Goal: Check status: Check status

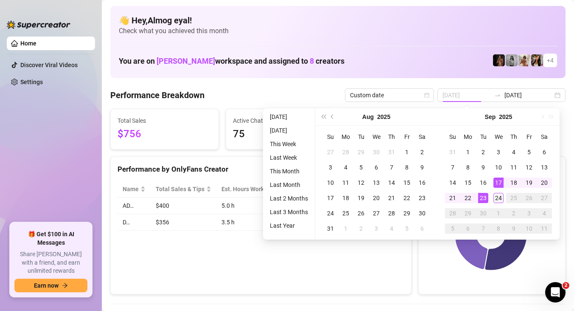
type input "[DATE]"
click at [496, 196] on div "24" at bounding box center [498, 198] width 10 height 10
type input "[DATE]"
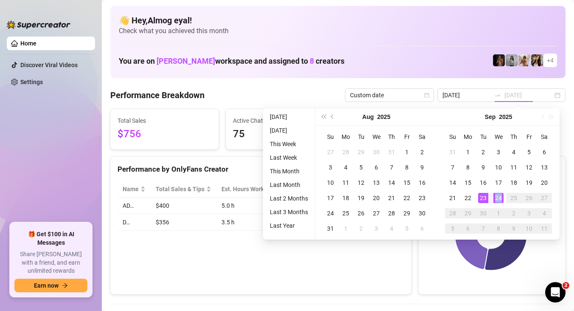
type input "[DATE]"
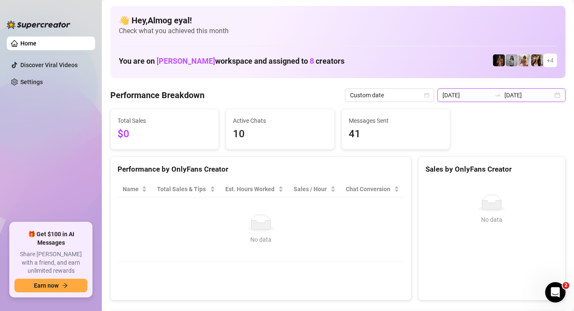
click at [473, 94] on input "[DATE]" at bounding box center [466, 94] width 48 height 9
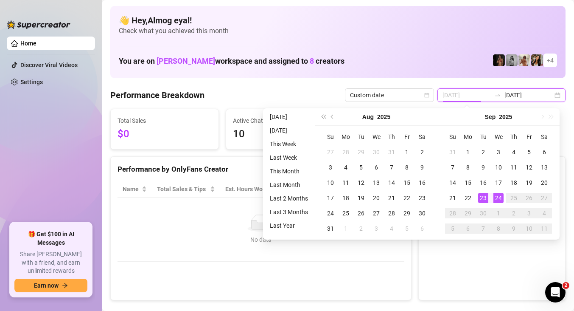
type input "[DATE]"
click at [485, 195] on div "23" at bounding box center [483, 198] width 10 height 10
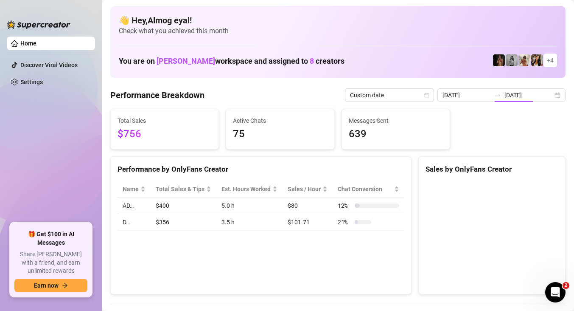
type input "[DATE]"
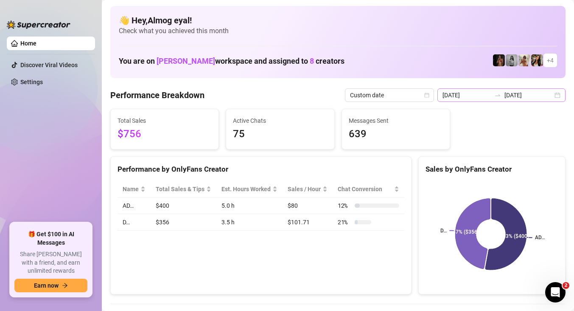
click at [496, 97] on div at bounding box center [498, 95] width 14 height 7
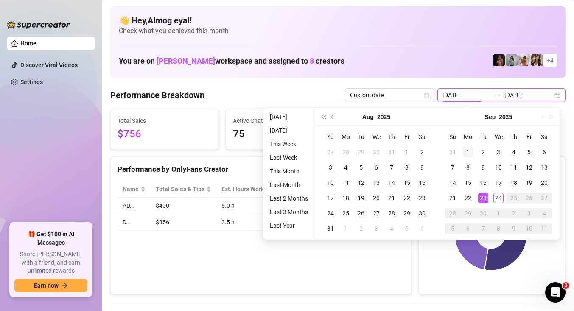
type input "[DATE]"
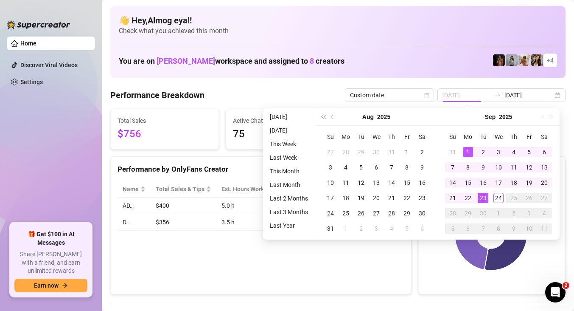
click at [470, 144] on td "1" at bounding box center [467, 151] width 15 height 15
type input "[DATE]"
click at [500, 197] on div "24" at bounding box center [498, 198] width 10 height 10
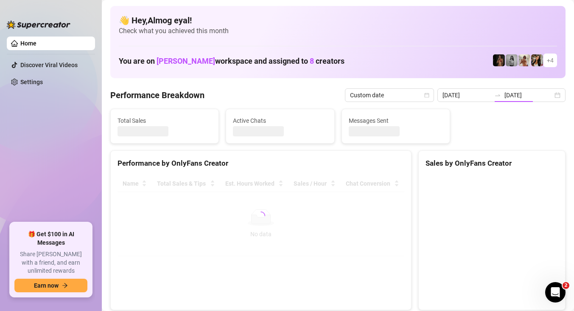
type input "[DATE]"
